Goal: Task Accomplishment & Management: Manage account settings

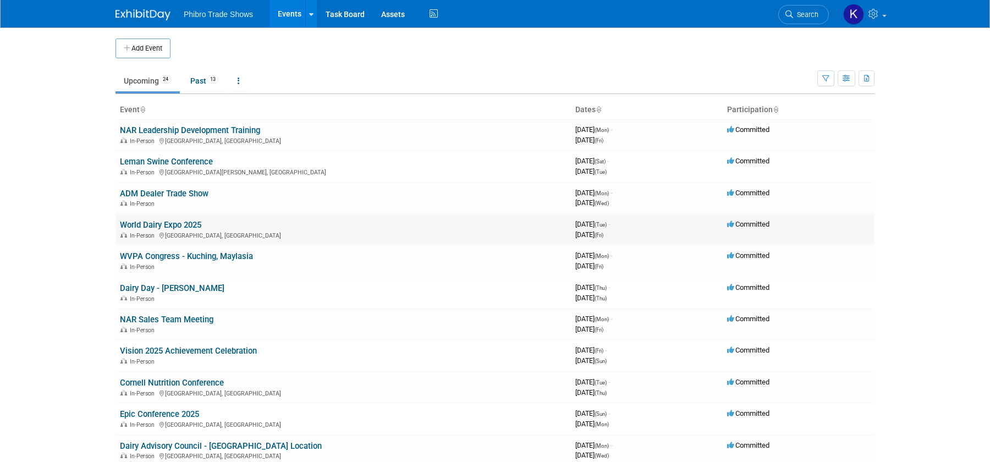
click at [172, 222] on link "World Dairy Expo 2025" at bounding box center [160, 225] width 81 height 10
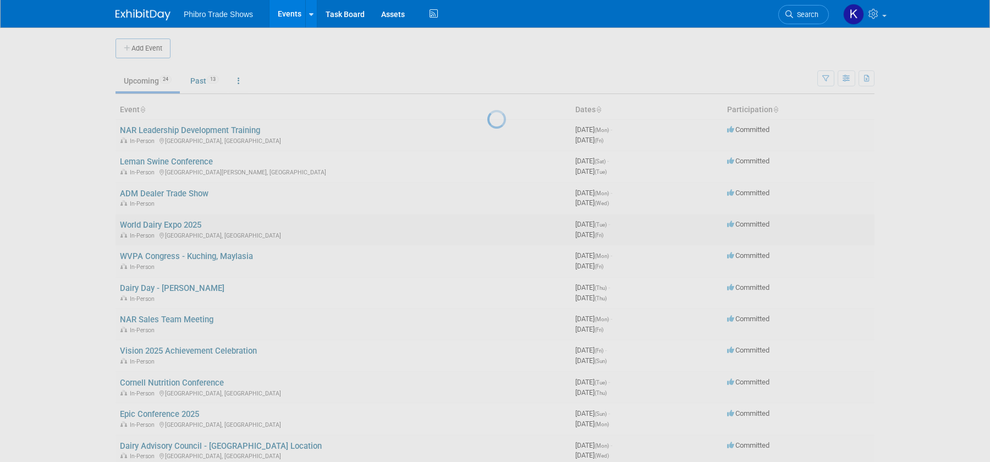
click at [487, 222] on div at bounding box center [494, 231] width 15 height 462
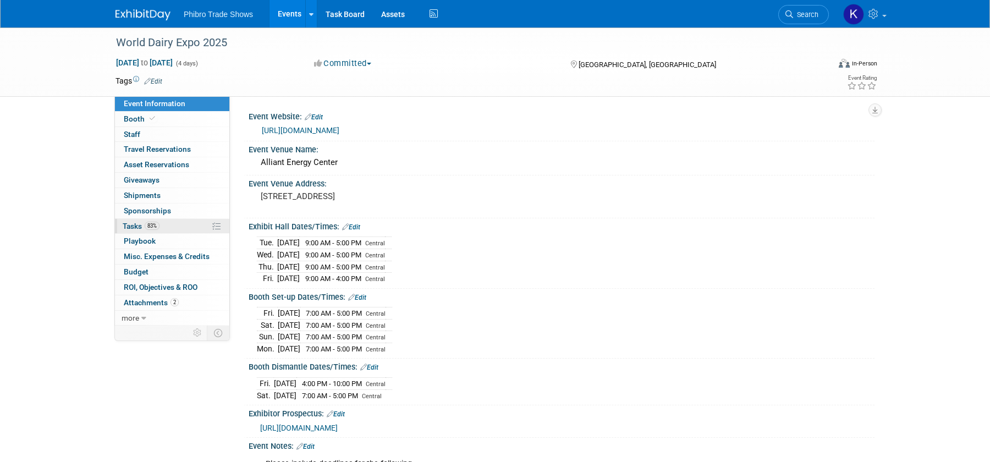
click at [143, 227] on span "Tasks 83%" at bounding box center [141, 226] width 37 height 9
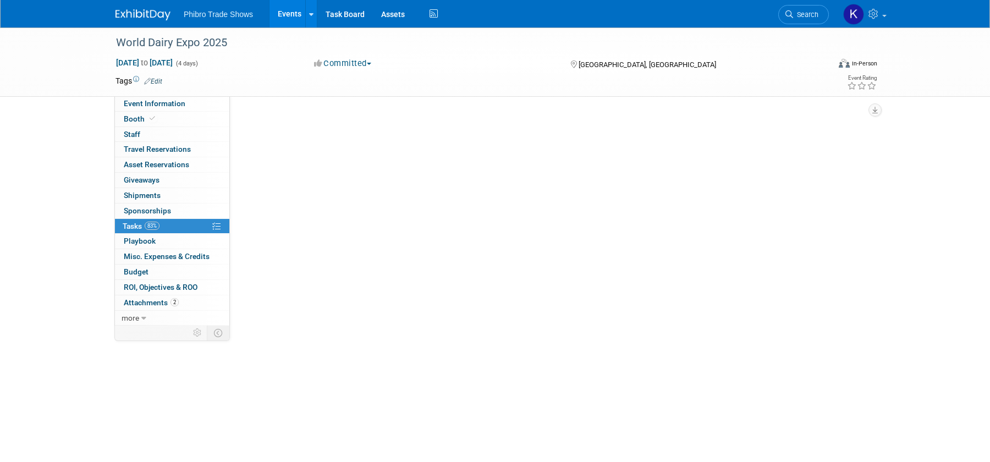
click at [143, 227] on span "Tasks 83%" at bounding box center [141, 226] width 37 height 9
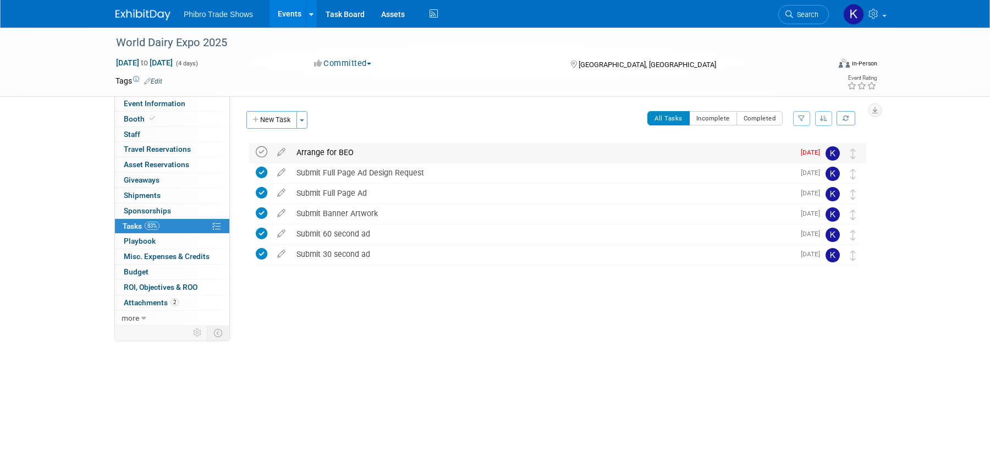
click at [261, 153] on icon at bounding box center [262, 152] width 12 height 12
click at [284, 114] on button "New Task" at bounding box center [271, 120] width 51 height 18
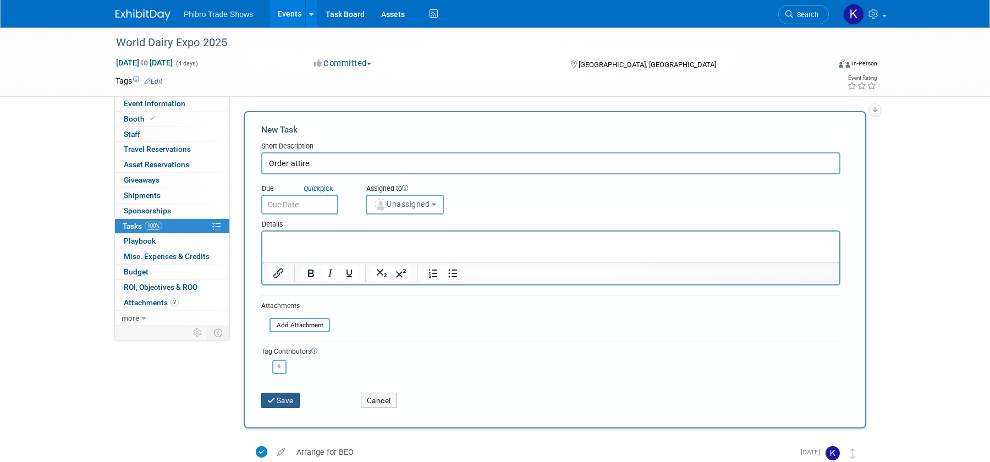
type input "Order attire"
click at [291, 393] on button "Save" at bounding box center [280, 400] width 38 height 15
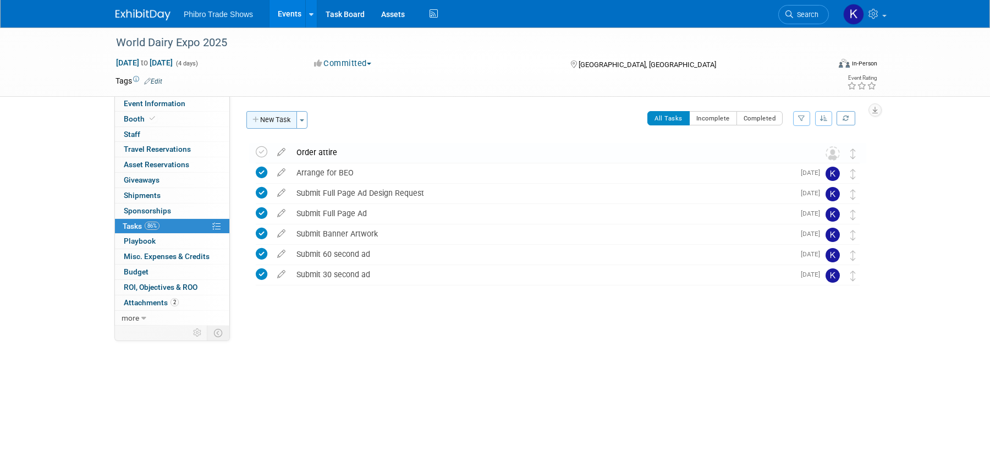
click at [265, 120] on button "New Task" at bounding box center [271, 120] width 51 height 18
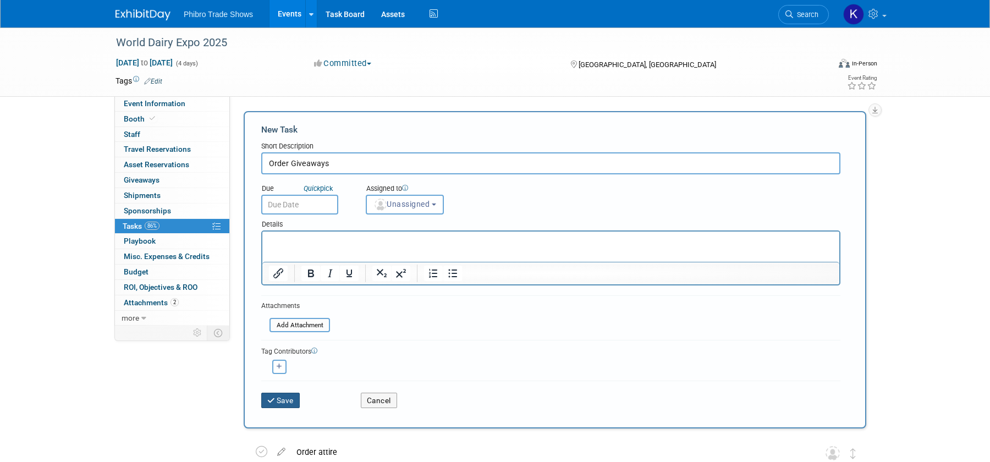
type input "Order Giveaways"
click at [290, 401] on button "Save" at bounding box center [280, 400] width 38 height 15
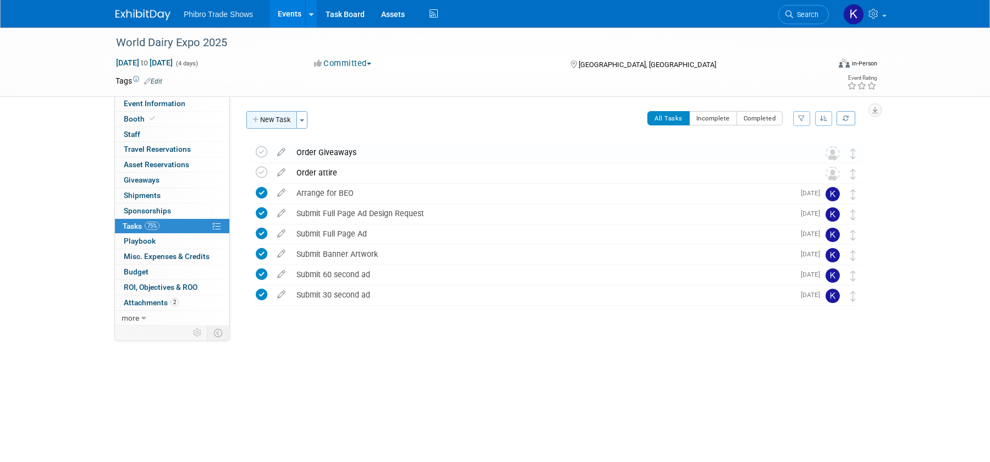
click at [279, 115] on button "New Task" at bounding box center [271, 120] width 51 height 18
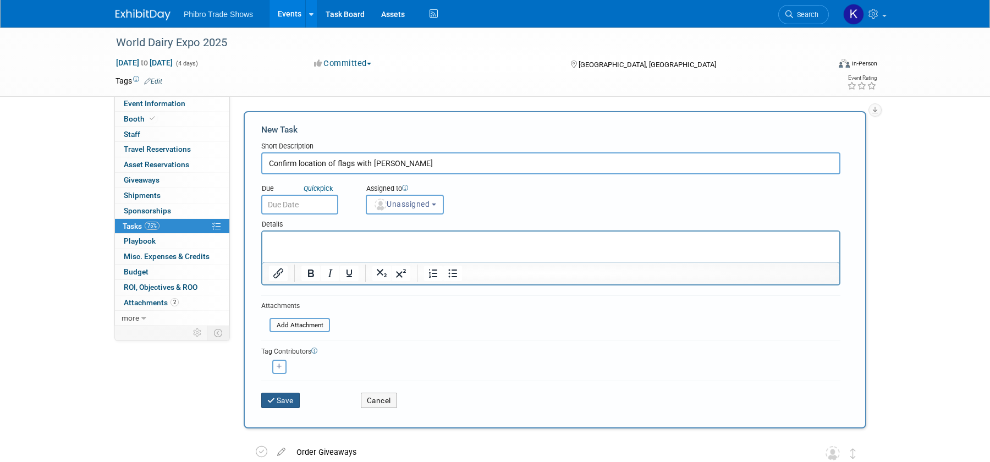
type input "Confirm location of flags with Scott"
click at [290, 399] on button "Save" at bounding box center [280, 400] width 38 height 15
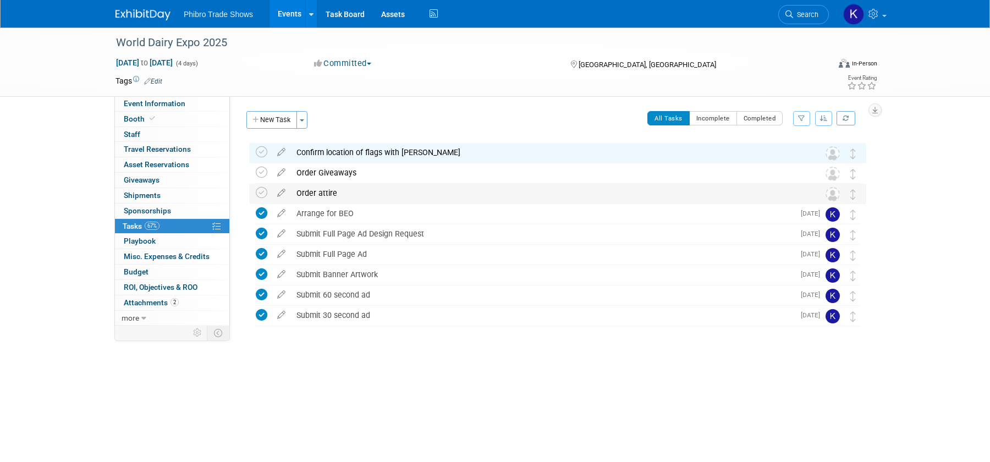
drag, startPoint x: 265, startPoint y: 170, endPoint x: 284, endPoint y: 199, distance: 34.2
click at [266, 170] on icon at bounding box center [262, 173] width 12 height 12
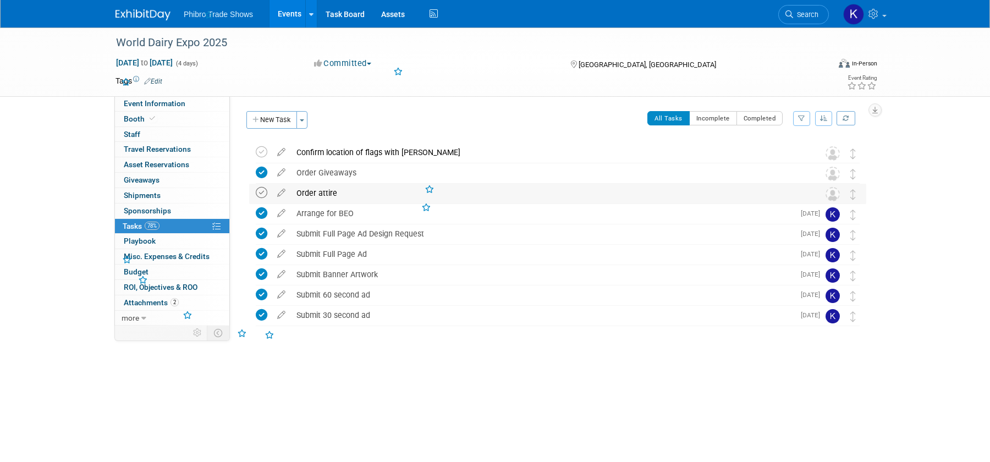
click at [262, 193] on icon at bounding box center [262, 193] width 12 height 12
click at [275, 122] on button "New Task" at bounding box center [271, 120] width 51 height 18
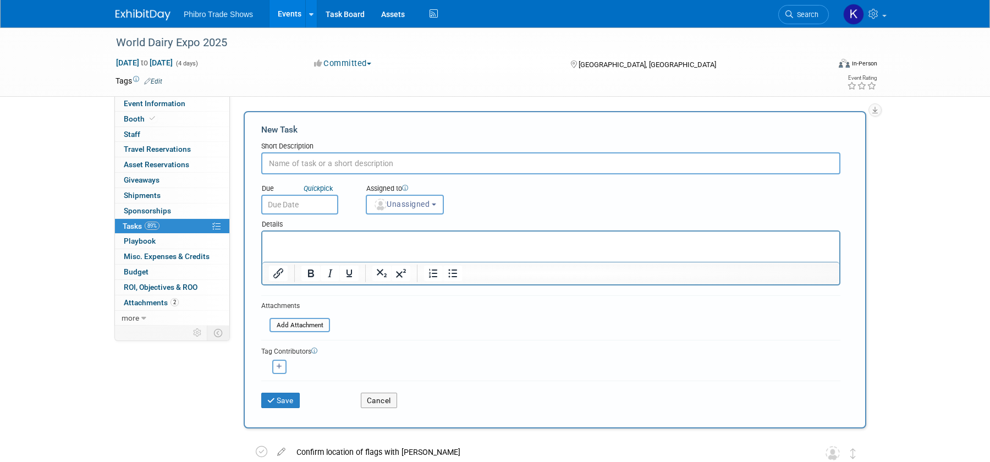
click at [275, 122] on div "New Task Short Description Due Quick pick Unassigned" at bounding box center [555, 269] width 622 height 317
click at [288, 162] on input "text" at bounding box center [550, 163] width 579 height 22
type input "Pick up attire"
click at [285, 398] on button "Save" at bounding box center [280, 400] width 38 height 15
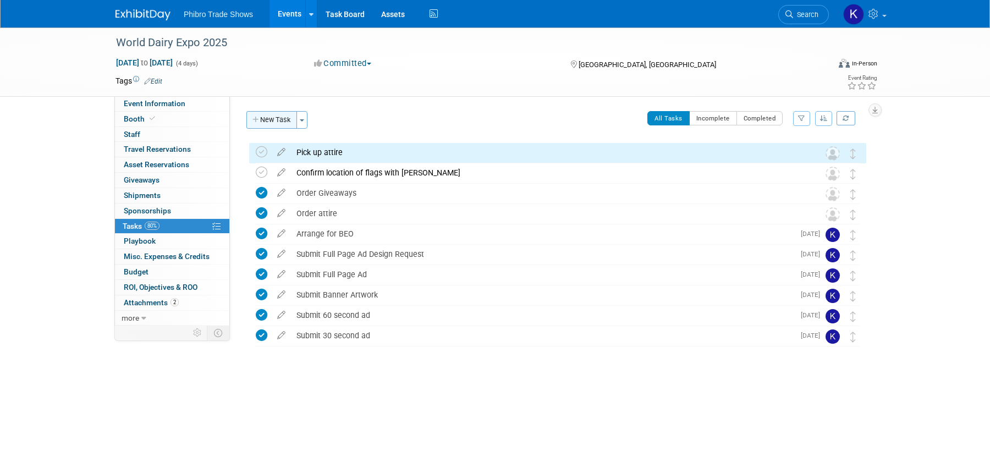
click at [279, 124] on button "New Task" at bounding box center [271, 120] width 51 height 18
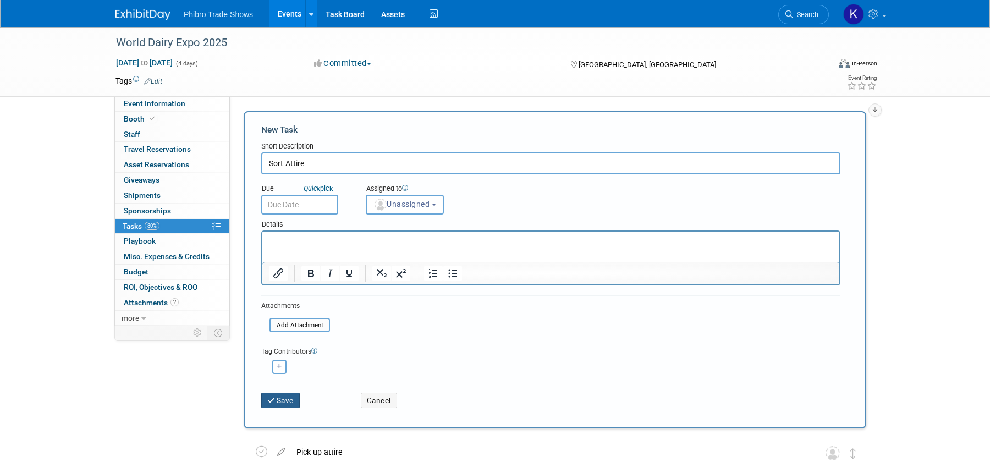
type input "Sort Attire"
click at [283, 396] on button "Save" at bounding box center [280, 400] width 38 height 15
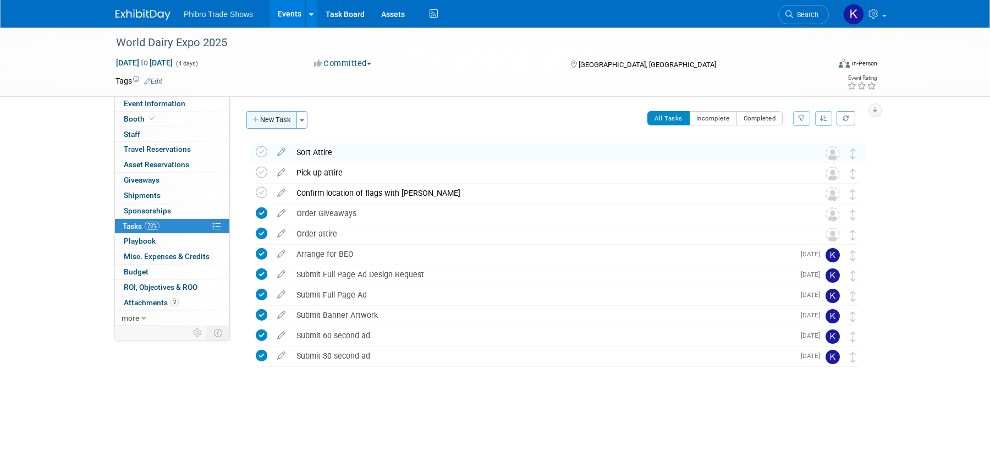
click at [282, 115] on button "New Task" at bounding box center [271, 120] width 51 height 18
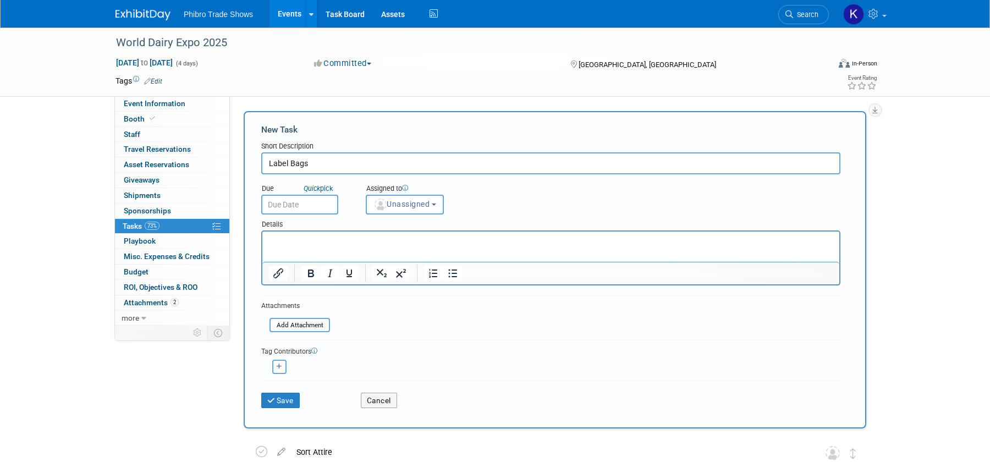
click at [291, 164] on input "Label Bags" at bounding box center [550, 163] width 579 height 22
type input "Label Attire Bags"
click at [290, 397] on button "Save" at bounding box center [280, 400] width 38 height 15
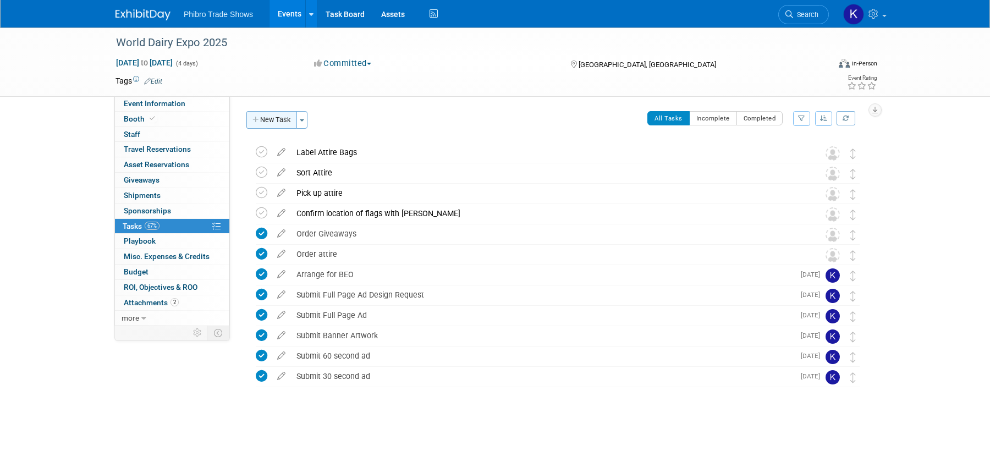
click at [271, 114] on button "New Task" at bounding box center [271, 120] width 51 height 18
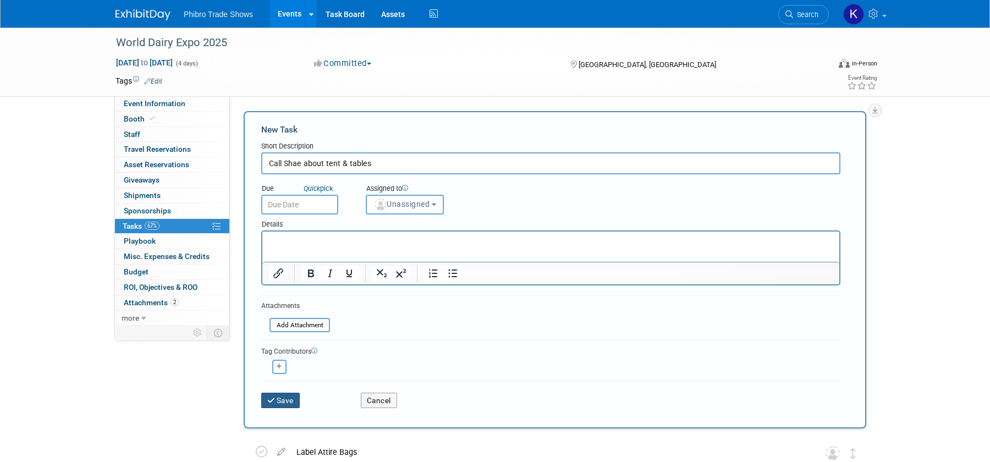
type input "Call Shae about tent & tables"
click at [291, 398] on button "Save" at bounding box center [280, 400] width 38 height 15
